Goal: Communication & Community: Answer question/provide support

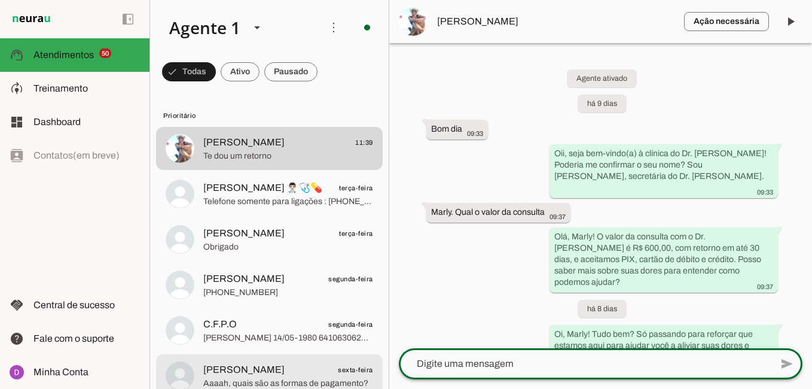
scroll to position [942, 0]
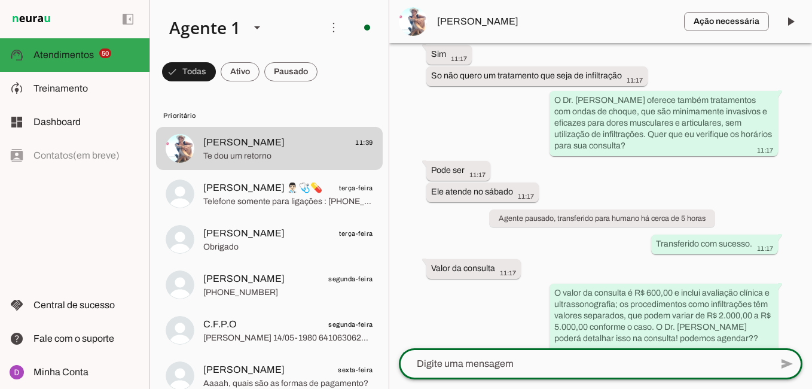
click at [518, 367] on textarea at bounding box center [585, 363] width 372 height 14
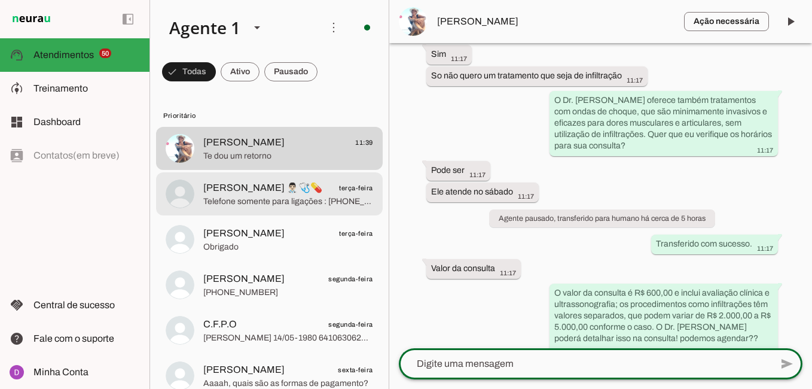
click at [296, 201] on span "Telefone somente para ligações : [PHONE_NUMBER]" at bounding box center [288, 202] width 170 height 12
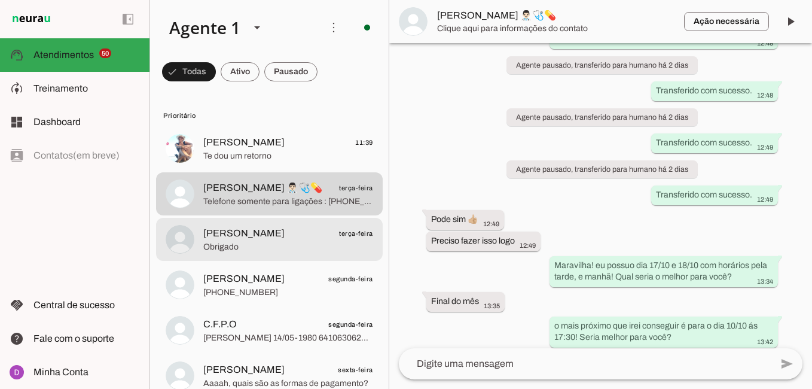
scroll to position [1366, 0]
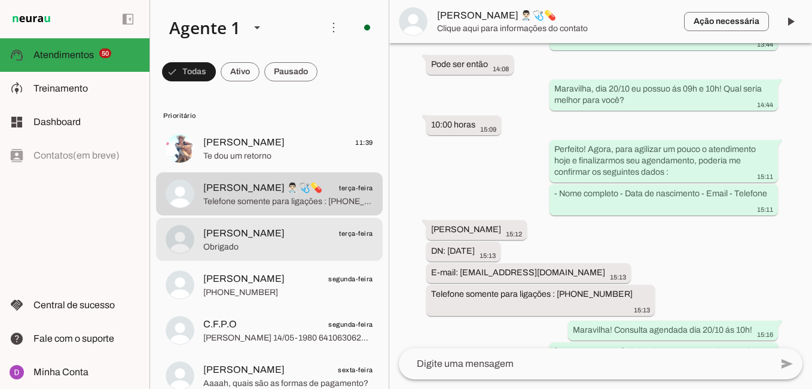
click at [302, 244] on span "Obrigado" at bounding box center [288, 247] width 170 height 12
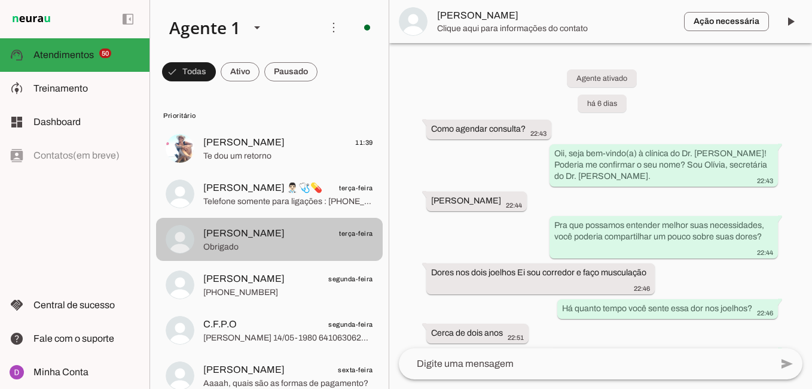
scroll to position [1323, 0]
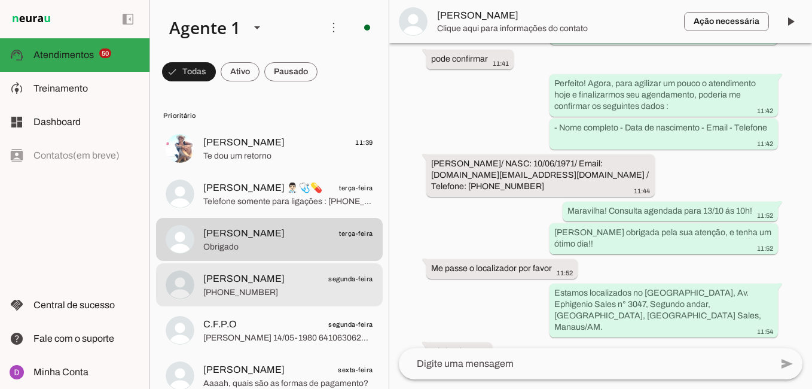
click at [309, 292] on span "[PHONE_NUMBER]" at bounding box center [288, 292] width 170 height 12
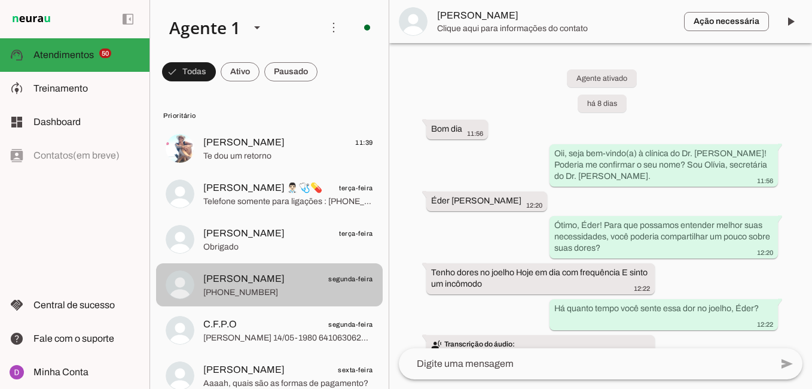
scroll to position [2564, 0]
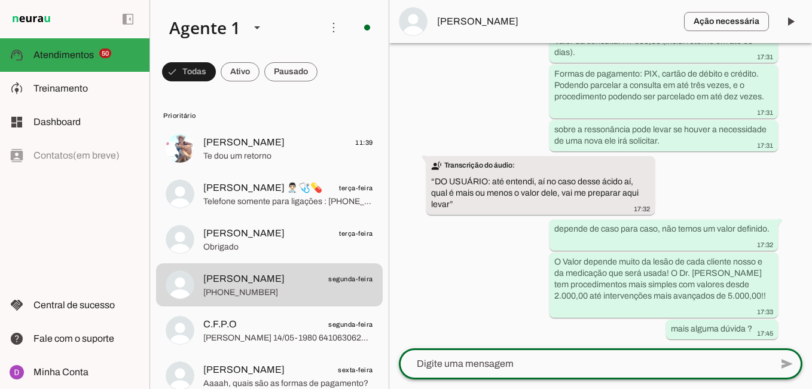
click at [502, 364] on textarea at bounding box center [585, 363] width 372 height 14
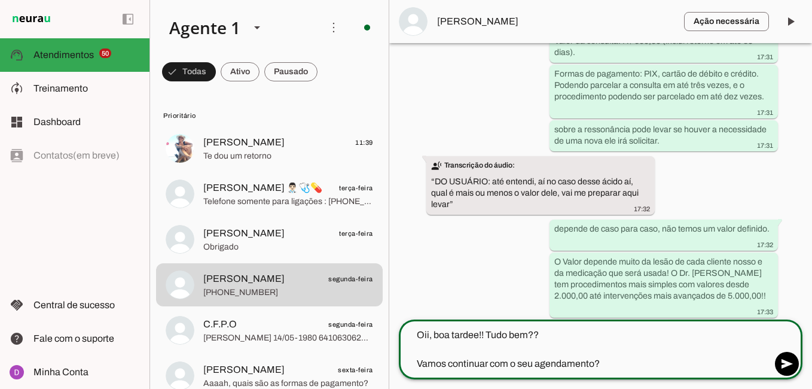
click at [490, 334] on textarea "Oii, boa tardee!! Tudo bem?? Vamos continuar com o seu agendamento?" at bounding box center [585, 349] width 372 height 43
type textarea "Oii, boa tardee!! tudo bem?? Vamos continuar com o seu agendamento?"
type md-outlined-text-field "Oii, boa tardee!! tudo bem?? Vamos continuar com o seu agendamento?"
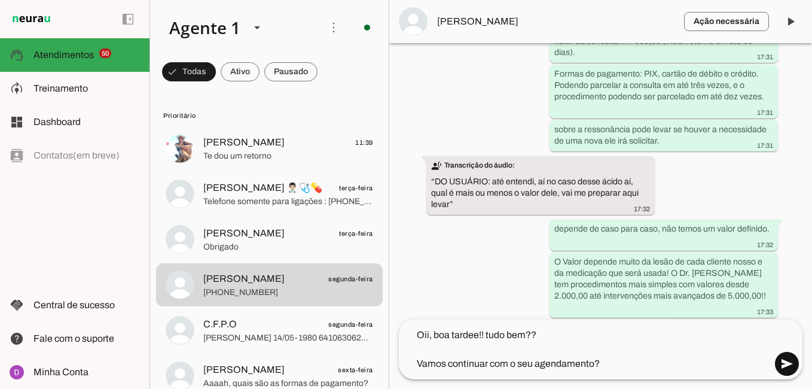
click at [789, 365] on span at bounding box center [786, 363] width 29 height 29
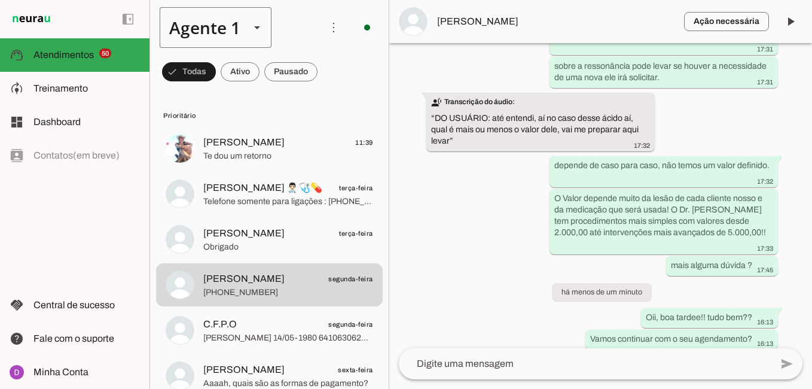
scroll to position [2637, 0]
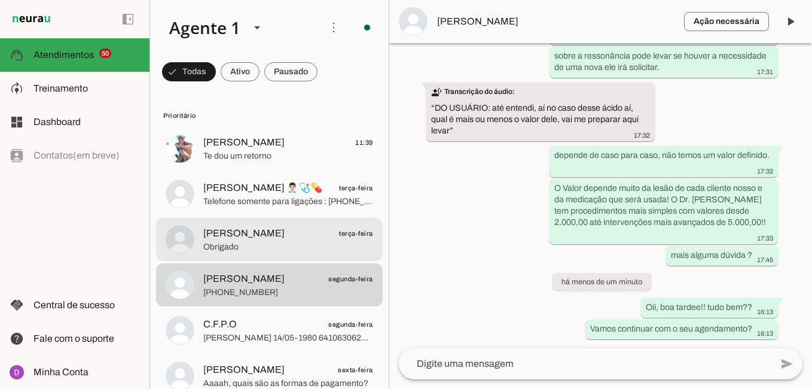
click at [292, 241] on span "Obrigado" at bounding box center [288, 247] width 170 height 12
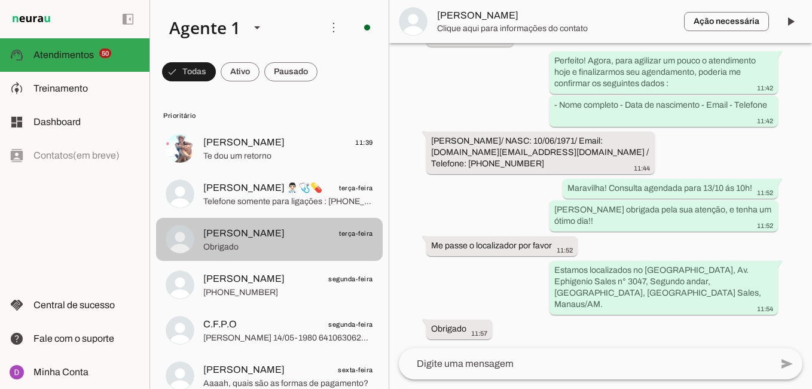
scroll to position [1323, 0]
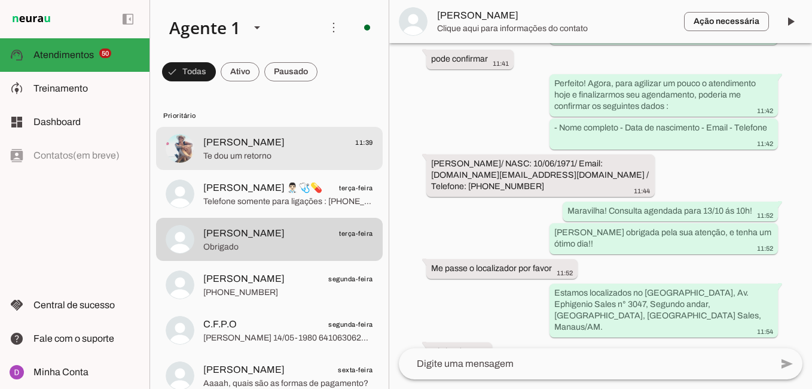
click at [273, 161] on span "Te dou um retorno" at bounding box center [288, 156] width 170 height 12
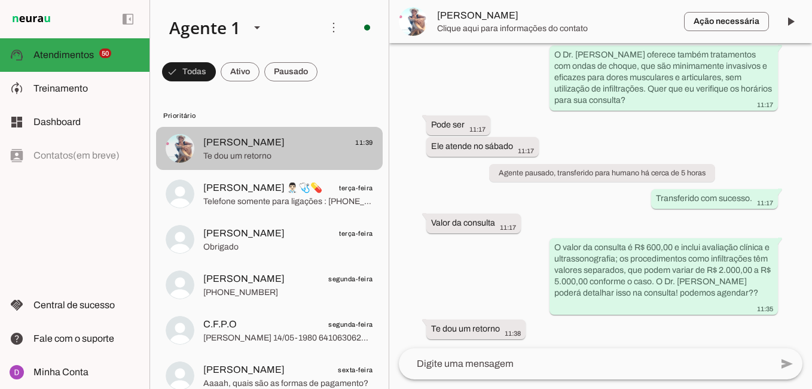
scroll to position [942, 0]
